Goal: Task Accomplishment & Management: Use online tool/utility

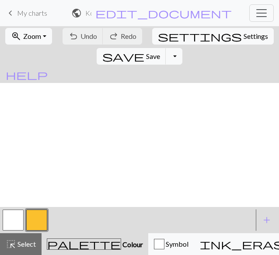
scroll to position [318, 0]
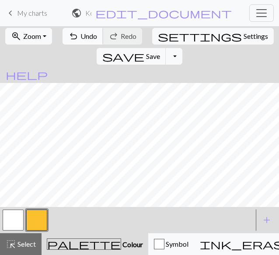
click at [68, 35] on span "undo" at bounding box center [73, 36] width 10 height 12
click at [80, 33] on span "Undo" at bounding box center [88, 36] width 17 height 8
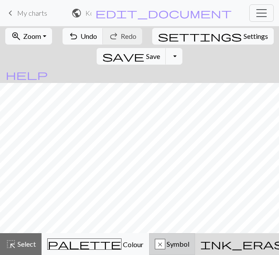
click at [165, 244] on span "Symbol" at bounding box center [177, 244] width 24 height 8
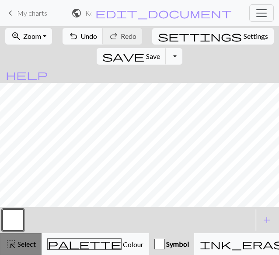
click at [17, 247] on span "Select" at bounding box center [26, 244] width 20 height 8
click at [165, 240] on span "Symbol" at bounding box center [177, 244] width 24 height 8
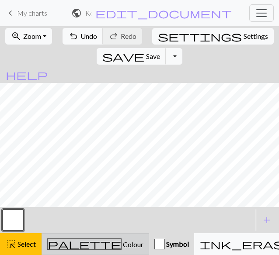
click at [61, 246] on span "palette" at bounding box center [84, 244] width 73 height 12
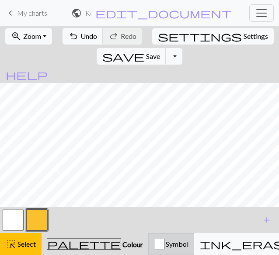
click at [154, 246] on div "button" at bounding box center [159, 244] width 10 height 10
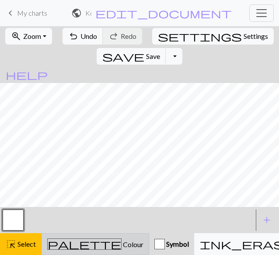
click at [121, 243] on span "Colour" at bounding box center [132, 244] width 22 height 8
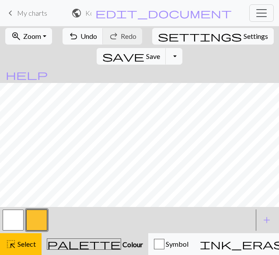
click at [8, 221] on button "button" at bounding box center [13, 220] width 21 height 21
click at [121, 243] on span "Colour" at bounding box center [132, 244] width 22 height 8
click at [73, 239] on div "palette Colour Colour" at bounding box center [95, 244] width 96 height 11
click at [43, 37] on button "zoom_in Zoom Zoom" at bounding box center [28, 36] width 47 height 17
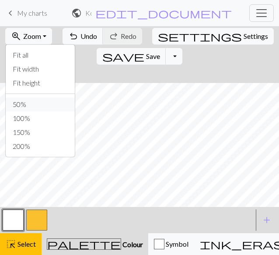
click at [31, 109] on button "50%" at bounding box center [40, 104] width 69 height 14
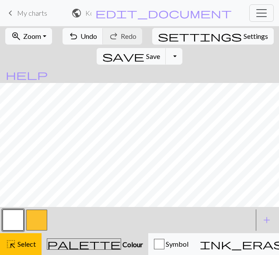
scroll to position [125, 0]
click at [39, 41] on button "zoom_in Zoom Zoom" at bounding box center [28, 36] width 47 height 17
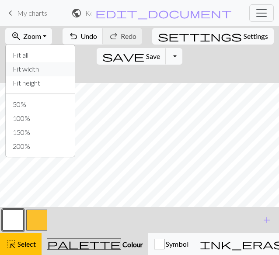
click at [30, 69] on button "Fit width" at bounding box center [40, 69] width 69 height 14
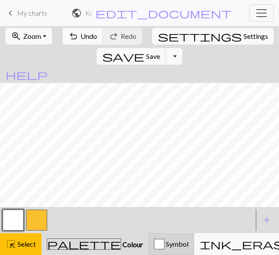
click at [154, 246] on div "button" at bounding box center [159, 244] width 10 height 10
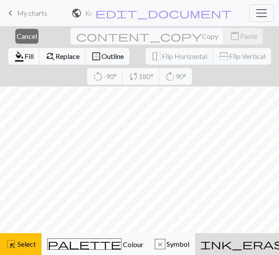
click at [195, 252] on button "ink_eraser Erase Erase" at bounding box center [261, 244] width 133 height 22
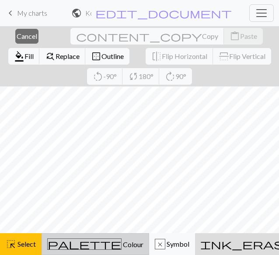
click at [121, 246] on span "Colour" at bounding box center [132, 244] width 22 height 8
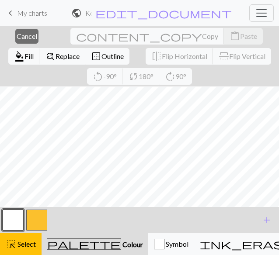
click at [39, 215] on button "button" at bounding box center [36, 220] width 21 height 21
click at [79, 219] on div at bounding box center [127, 220] width 252 height 24
click at [33, 218] on button "button" at bounding box center [36, 220] width 21 height 21
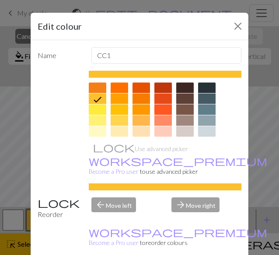
scroll to position [113, 0]
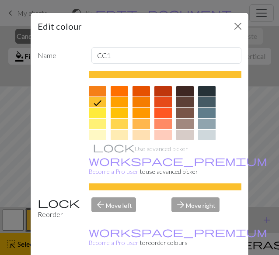
click at [93, 103] on icon at bounding box center [97, 103] width 10 height 10
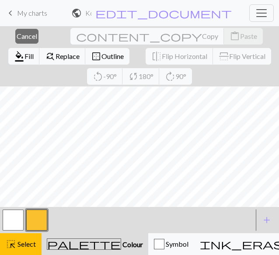
scroll to position [131, 0]
click at [121, 246] on span "Colour" at bounding box center [132, 244] width 22 height 8
click at [38, 222] on button "button" at bounding box center [36, 220] width 21 height 21
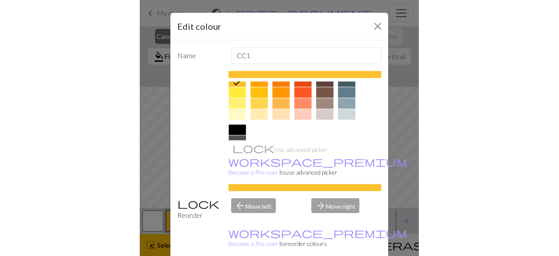
scroll to position [109, 0]
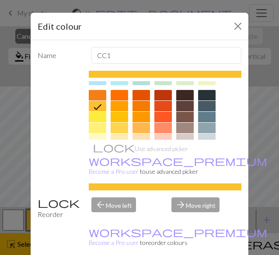
click at [93, 106] on icon at bounding box center [97, 107] width 10 height 10
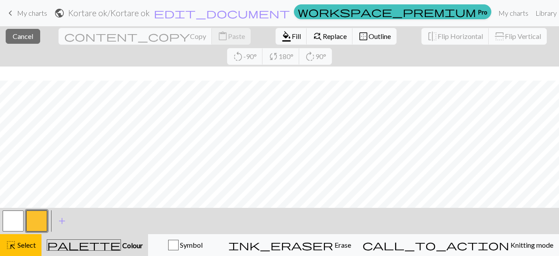
scroll to position [183, 0]
click at [116, 238] on button "palette Colour Colour" at bounding box center [95, 245] width 107 height 22
click at [121, 243] on span "Colour" at bounding box center [132, 245] width 22 height 8
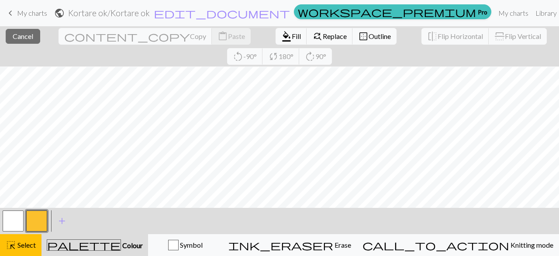
click at [37, 221] on button "button" at bounding box center [36, 220] width 21 height 21
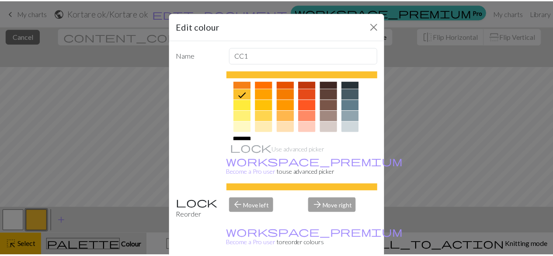
scroll to position [125, 0]
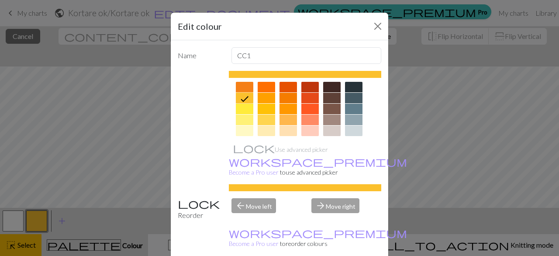
click at [245, 96] on icon at bounding box center [244, 99] width 10 height 10
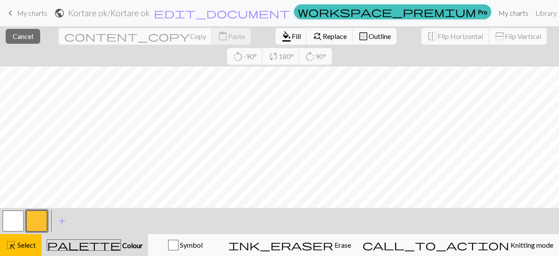
click at [278, 13] on link "My charts" at bounding box center [513, 12] width 37 height 17
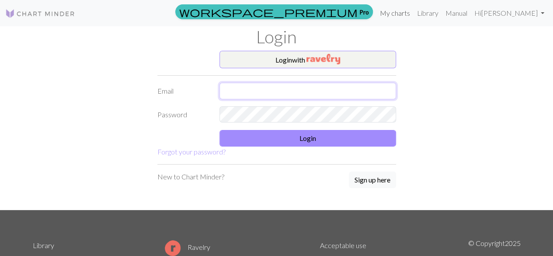
type input "sofianordin@gmail.com"
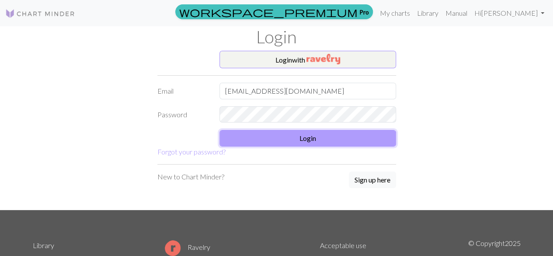
click at [278, 141] on button "Login" at bounding box center [307, 138] width 177 height 17
click at [278, 20] on link "Library" at bounding box center [427, 12] width 28 height 17
click at [278, 142] on button "Login" at bounding box center [307, 138] width 177 height 17
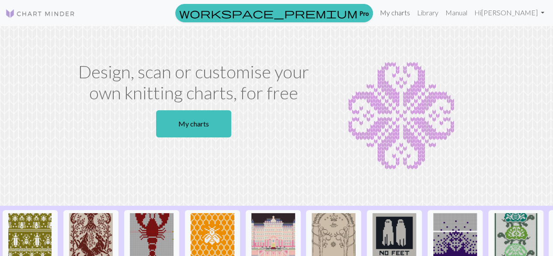
click at [413, 13] on link "My charts" at bounding box center [394, 12] width 37 height 17
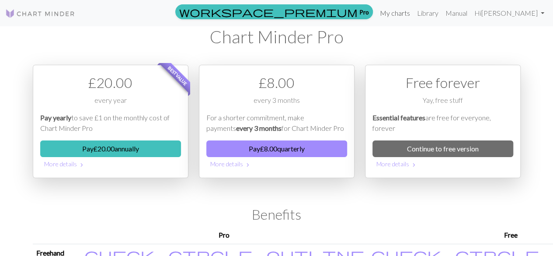
click at [406, 7] on link "My charts" at bounding box center [394, 12] width 37 height 17
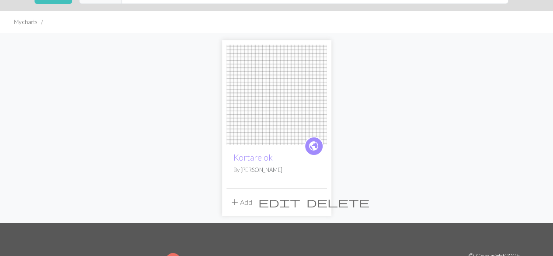
scroll to position [45, 0]
click at [308, 147] on span "public" at bounding box center [313, 146] width 11 height 14
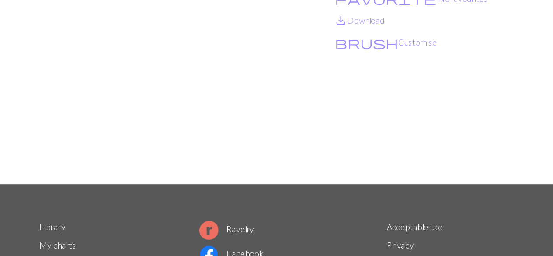
scroll to position [57, 0]
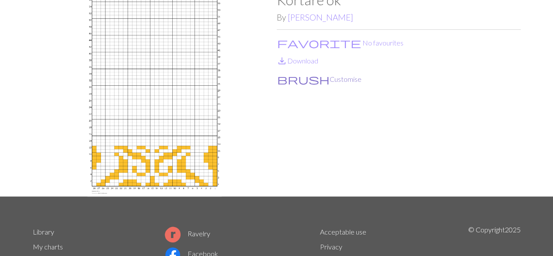
click at [305, 80] on button "brush Customise" at bounding box center [319, 78] width 85 height 11
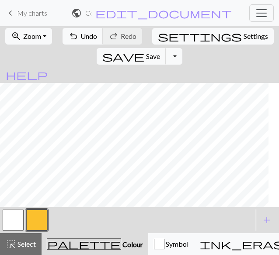
scroll to position [347, 0]
click at [160, 52] on span "Save" at bounding box center [153, 56] width 14 height 8
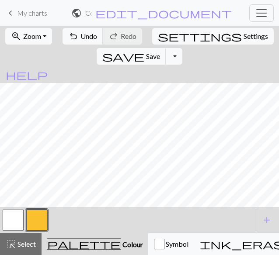
scroll to position [260, 0]
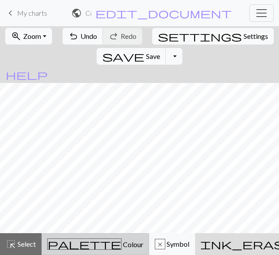
click at [63, 250] on span "palette" at bounding box center [84, 244] width 73 height 12
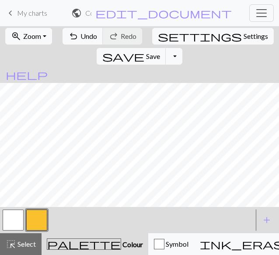
click at [44, 228] on button "button" at bounding box center [36, 220] width 21 height 21
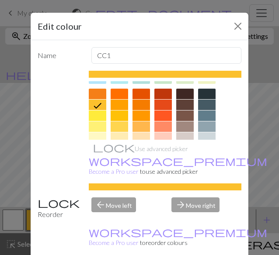
scroll to position [112, 0]
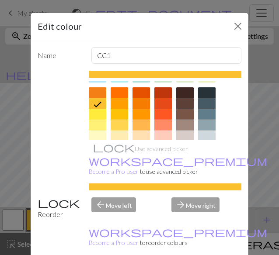
click at [98, 103] on icon at bounding box center [97, 104] width 10 height 10
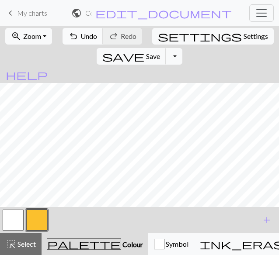
click at [80, 34] on span "Undo" at bounding box center [88, 36] width 17 height 8
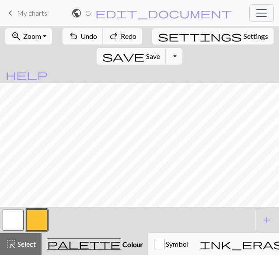
click at [80, 34] on span "Undo" at bounding box center [88, 36] width 17 height 8
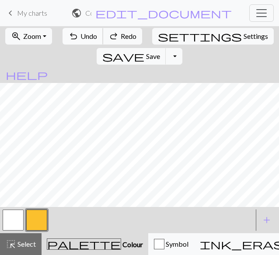
click at [80, 34] on span "Undo" at bounding box center [88, 36] width 17 height 8
click at [160, 52] on span "Save" at bounding box center [153, 56] width 14 height 8
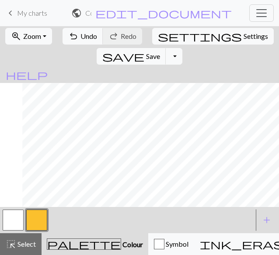
scroll to position [260, 99]
click at [82, 40] on button "undo Undo Undo" at bounding box center [82, 36] width 41 height 17
click at [144, 50] on span "save" at bounding box center [123, 56] width 42 height 12
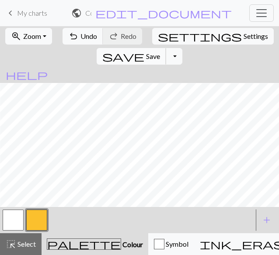
click at [160, 52] on span "Save" at bounding box center [153, 56] width 14 height 8
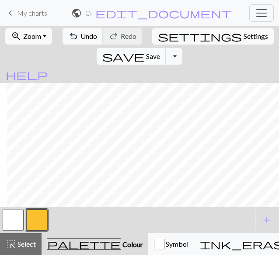
scroll to position [279, 99]
click at [160, 52] on span "Save" at bounding box center [153, 56] width 14 height 8
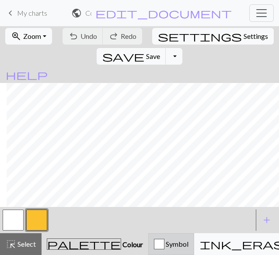
click at [154, 239] on div "Symbol" at bounding box center [171, 244] width 35 height 10
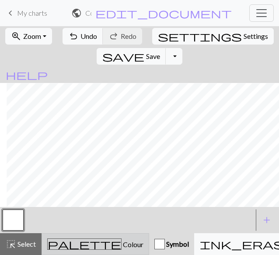
click at [121, 241] on span "Colour" at bounding box center [132, 244] width 22 height 8
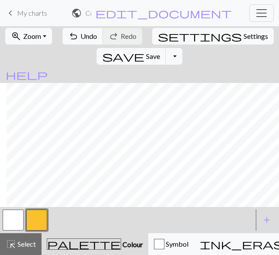
click at [33, 219] on button "button" at bounding box center [36, 220] width 21 height 21
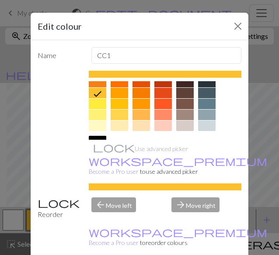
scroll to position [123, 0]
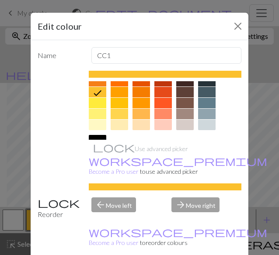
click at [94, 91] on icon at bounding box center [97, 93] width 10 height 10
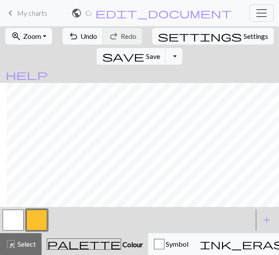
click at [121, 246] on span "Colour" at bounding box center [132, 244] width 22 height 8
click at [60, 238] on span "palette" at bounding box center [83, 244] width 73 height 12
click at [14, 226] on button "button" at bounding box center [13, 220] width 21 height 21
click at [62, 238] on span "palette" at bounding box center [83, 244] width 73 height 12
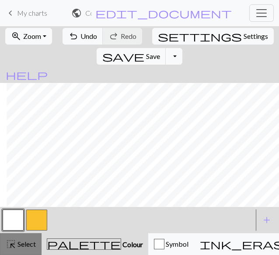
click at [33, 249] on div "highlight_alt Select Select" at bounding box center [21, 244] width 30 height 10
click at [121, 245] on span "Colour" at bounding box center [132, 244] width 22 height 8
click at [121, 248] on span "Colour" at bounding box center [132, 244] width 22 height 8
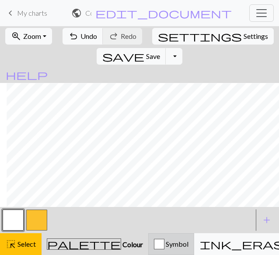
click at [164, 241] on span "Symbol" at bounding box center [176, 244] width 24 height 8
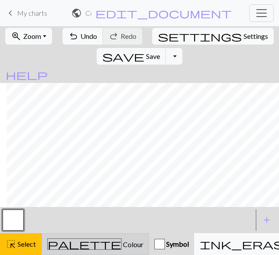
click at [121, 246] on span "Colour" at bounding box center [132, 244] width 22 height 8
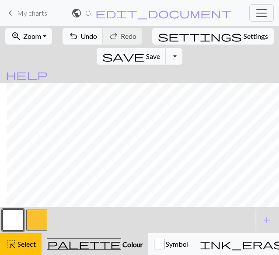
click at [127, 230] on div at bounding box center [127, 220] width 252 height 24
click at [164, 242] on span "Symbol" at bounding box center [176, 244] width 24 height 8
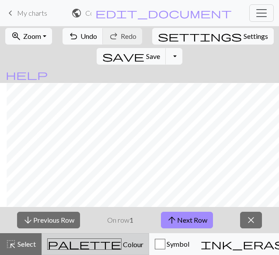
click at [121, 243] on span "Colour" at bounding box center [132, 244] width 22 height 8
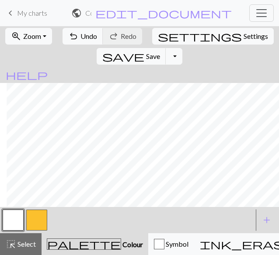
scroll to position [187, 99]
click at [121, 246] on span "Colour" at bounding box center [132, 244] width 22 height 8
click at [10, 215] on button "button" at bounding box center [13, 220] width 21 height 21
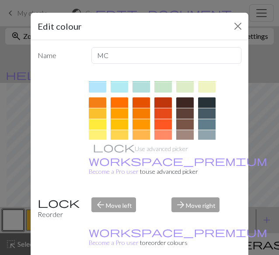
scroll to position [105, 0]
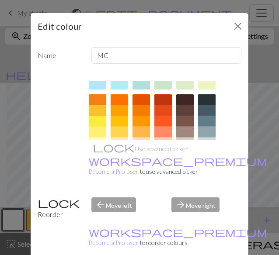
click at [201, 99] on div at bounding box center [206, 99] width 17 height 10
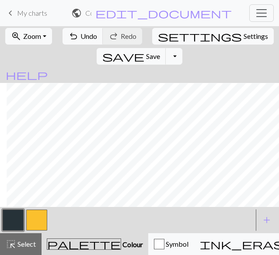
click at [70, 27] on div "undo Undo Undo redo Redo Redo" at bounding box center [102, 36] width 81 height 20
click at [74, 38] on button "undo Undo Undo" at bounding box center [82, 36] width 41 height 17
click at [39, 219] on button "button" at bounding box center [36, 220] width 21 height 21
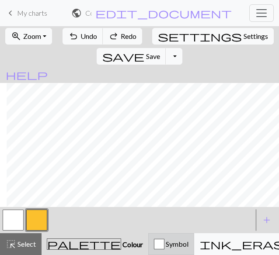
click at [164, 244] on span "Symbol" at bounding box center [176, 244] width 24 height 8
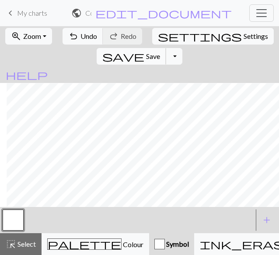
click at [160, 52] on span "Save" at bounding box center [153, 56] width 14 height 8
click at [261, 18] on span "Toggle navigation" at bounding box center [261, 13] width 13 height 13
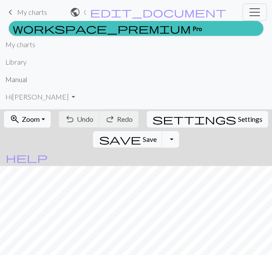
click at [12, 84] on link "Manual" at bounding box center [16, 79] width 22 height 17
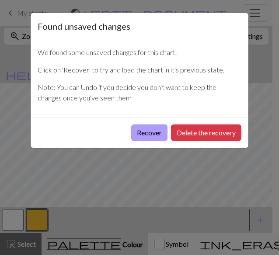
click at [153, 135] on button "Recover" at bounding box center [149, 133] width 36 height 17
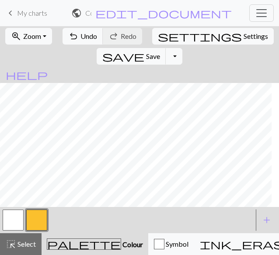
scroll to position [243, 99]
click at [160, 52] on span "Save" at bounding box center [153, 56] width 14 height 8
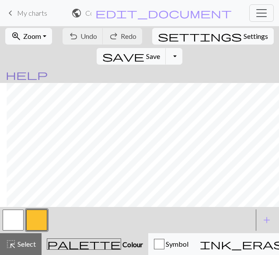
click at [48, 69] on span "help" at bounding box center [27, 75] width 42 height 12
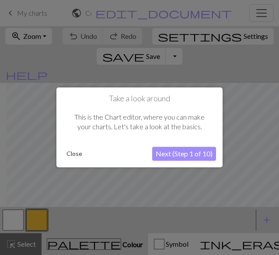
click at [168, 154] on button "Next (Step 1 of 10)" at bounding box center [184, 154] width 64 height 14
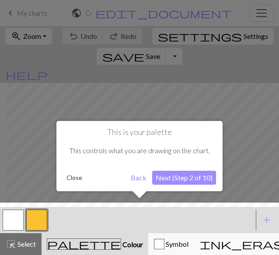
click at [178, 181] on button "Next (Step 2 of 10)" at bounding box center [184, 178] width 64 height 14
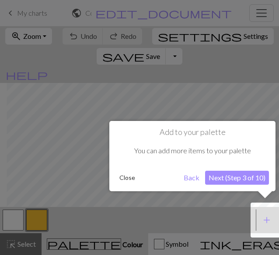
click at [238, 176] on button "Next (Step 3 of 10)" at bounding box center [237, 178] width 64 height 14
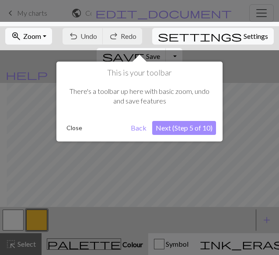
click at [184, 128] on button "Next (Step 5 of 10)" at bounding box center [184, 128] width 64 height 14
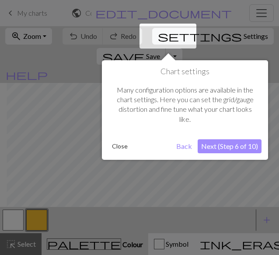
click at [236, 146] on button "Next (Step 6 of 10)" at bounding box center [230, 146] width 64 height 14
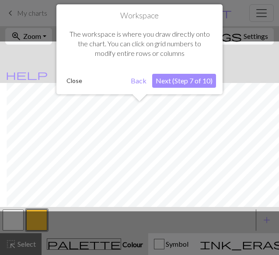
scroll to position [276, 99]
click at [182, 77] on button "Next (Step 7 of 10)" at bounding box center [184, 81] width 64 height 14
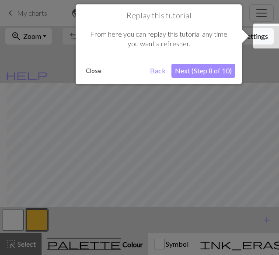
click at [198, 72] on button "Next (Step 8 of 10)" at bounding box center [203, 71] width 64 height 14
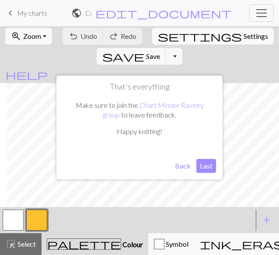
click at [205, 165] on button "Last" at bounding box center [206, 166] width 20 height 14
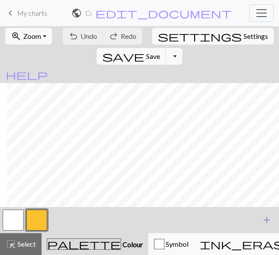
click at [265, 222] on span "add" at bounding box center [266, 220] width 10 height 12
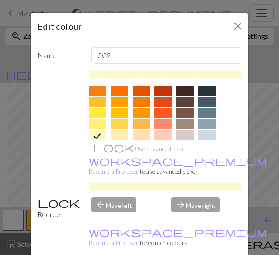
scroll to position [102, 0]
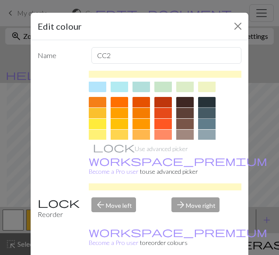
click at [205, 117] on div at bounding box center [206, 113] width 17 height 10
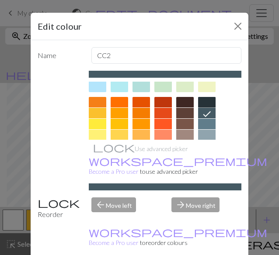
click at [202, 102] on div at bounding box center [206, 102] width 17 height 10
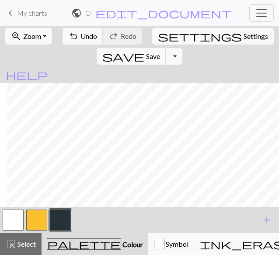
scroll to position [140, 99]
click at [160, 52] on span "Save" at bounding box center [153, 56] width 14 height 8
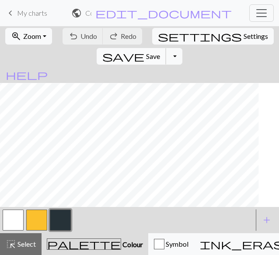
scroll to position [260, 65]
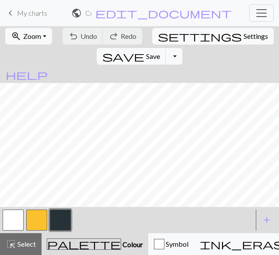
click at [31, 223] on button "button" at bounding box center [36, 220] width 21 height 21
click at [29, 229] on button "button" at bounding box center [36, 220] width 21 height 21
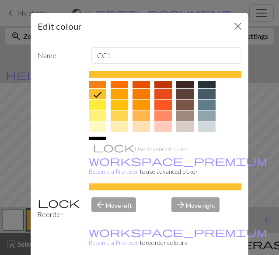
scroll to position [123, 0]
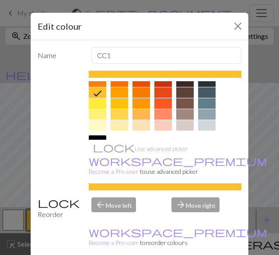
click at [99, 89] on icon at bounding box center [97, 93] width 10 height 10
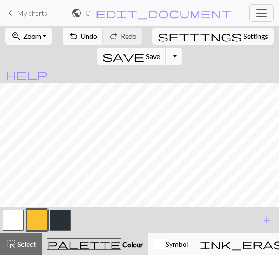
scroll to position [260, 2]
click at [160, 52] on span "Save" at bounding box center [153, 56] width 14 height 8
click at [182, 48] on button "Toggle Dropdown" at bounding box center [174, 56] width 17 height 17
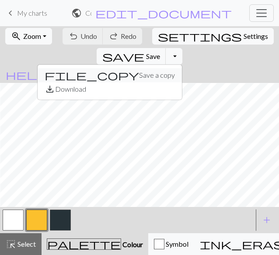
click at [182, 68] on button "file_copy Save a copy" at bounding box center [110, 75] width 144 height 14
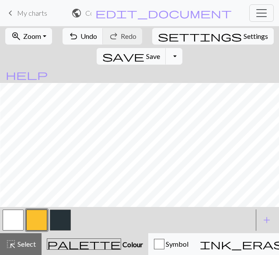
click at [182, 48] on button "Toggle Dropdown" at bounding box center [174, 56] width 17 height 17
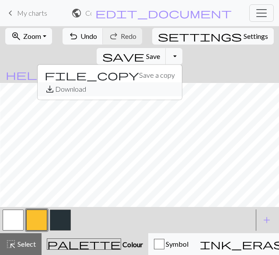
click at [182, 82] on button "save_alt Download" at bounding box center [110, 89] width 144 height 14
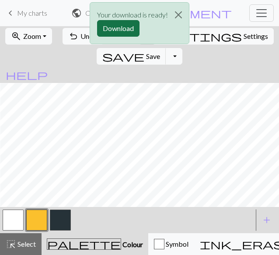
click at [126, 28] on button "Download" at bounding box center [118, 28] width 42 height 17
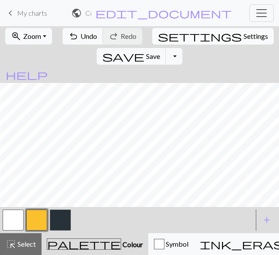
click at [243, 36] on span "Settings" at bounding box center [255, 36] width 24 height 10
select select "aran"
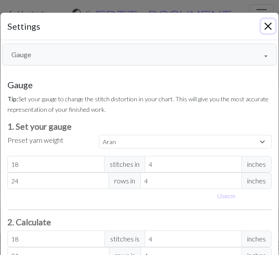
click at [261, 22] on button "Close" at bounding box center [268, 26] width 14 height 14
